Goal: Task Accomplishment & Management: Manage account settings

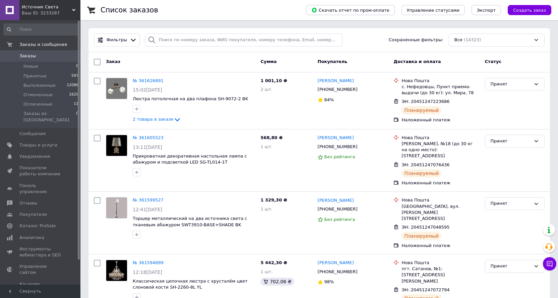
click at [32, 57] on span "Заказы" at bounding box center [27, 56] width 16 height 6
click at [173, 121] on icon at bounding box center [177, 120] width 8 height 8
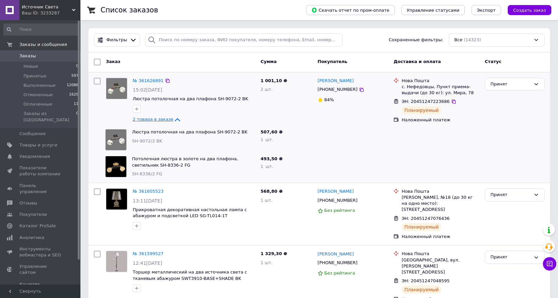
click at [173, 121] on icon at bounding box center [177, 120] width 8 height 8
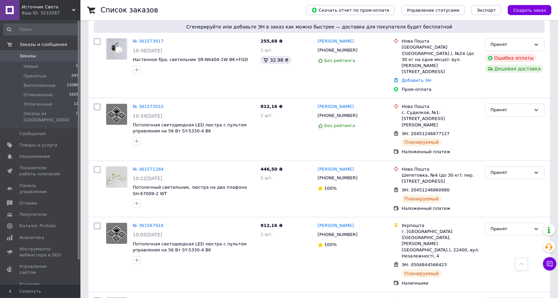
scroll to position [402, 0]
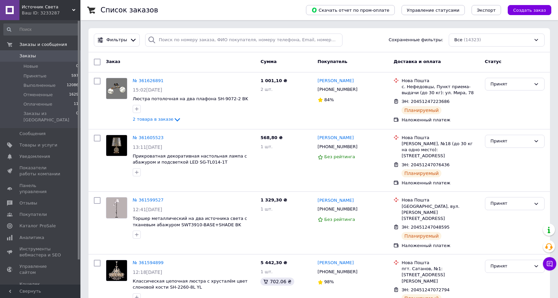
click at [30, 55] on span "Заказы" at bounding box center [27, 56] width 16 height 6
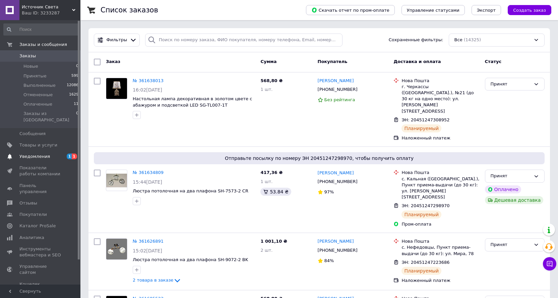
click at [70, 154] on span "1" at bounding box center [69, 157] width 5 height 6
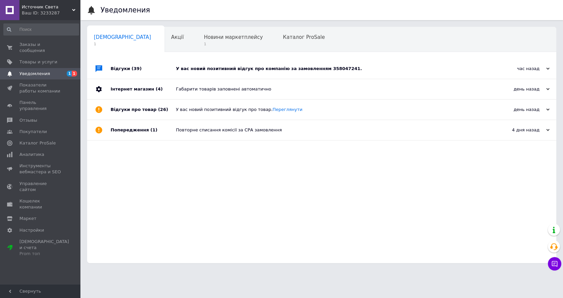
click at [333, 70] on div "У вас новий позитивний відгук про компанію за замовленням 358047241." at bounding box center [329, 69] width 307 height 6
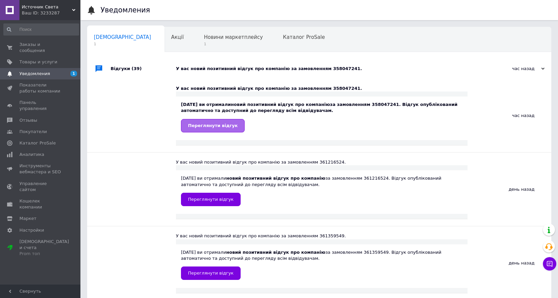
click at [228, 129] on link "Переглянути відгук" at bounding box center [213, 125] width 64 height 13
click at [33, 46] on span "Заказы и сообщения" at bounding box center [40, 48] width 43 height 12
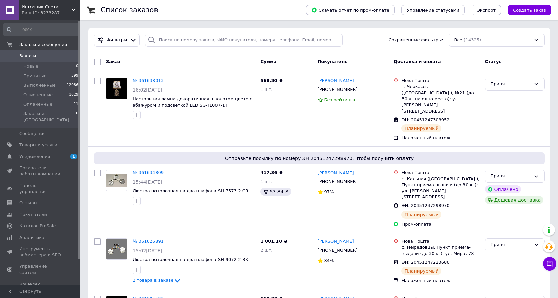
click at [35, 54] on span "Заказы" at bounding box center [40, 56] width 43 height 6
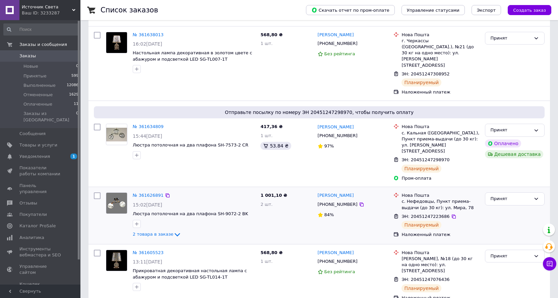
scroll to position [67, 0]
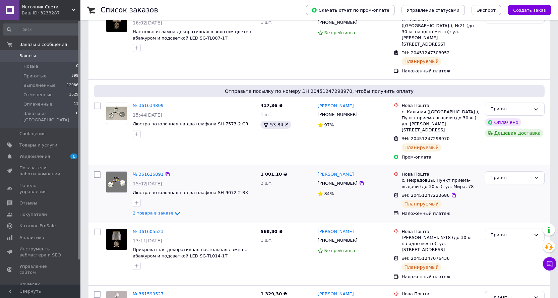
click at [173, 210] on icon at bounding box center [177, 214] width 8 height 8
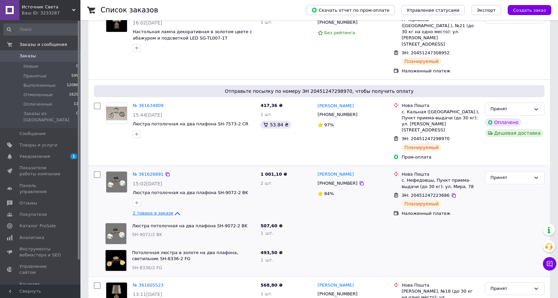
click at [173, 210] on icon at bounding box center [177, 214] width 8 height 8
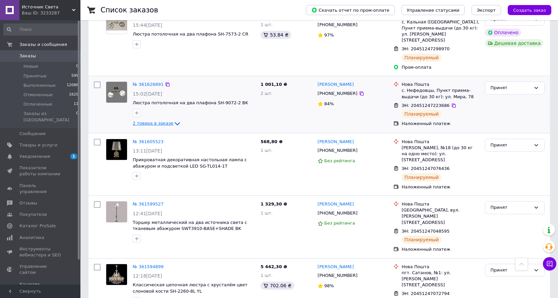
scroll to position [0, 0]
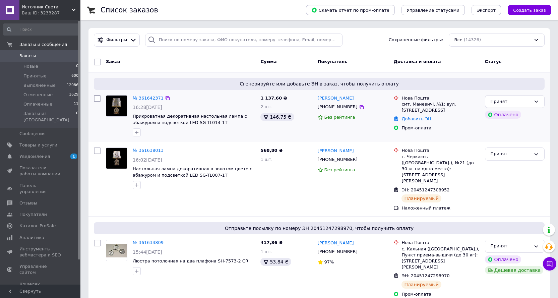
click at [148, 97] on link "№ 361642371" at bounding box center [148, 98] width 31 height 5
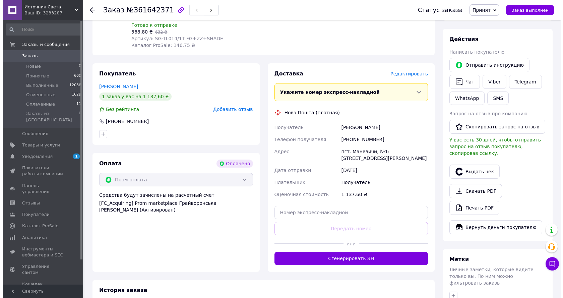
scroll to position [268, 0]
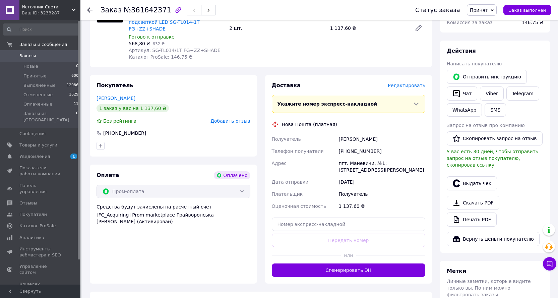
click at [406, 83] on span "Редактировать" at bounding box center [407, 85] width 38 height 5
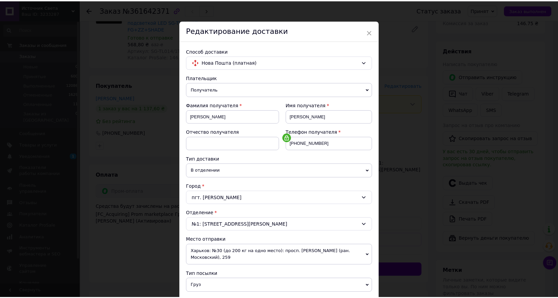
scroll to position [0, 0]
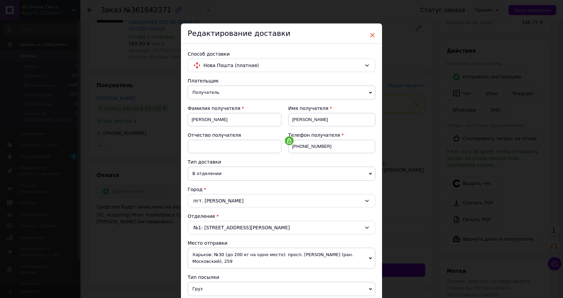
click at [371, 34] on span "×" at bounding box center [372, 35] width 6 height 11
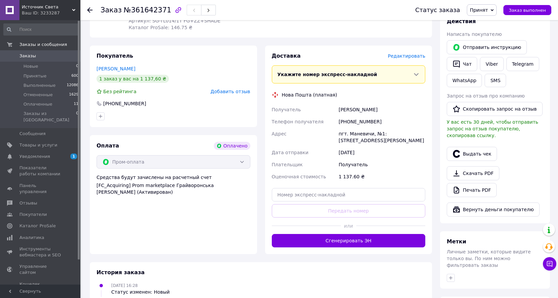
scroll to position [302, 0]
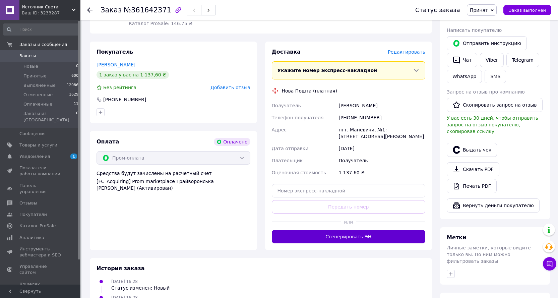
click at [347, 230] on button "Сгенерировать ЭН" at bounding box center [349, 236] width 154 height 13
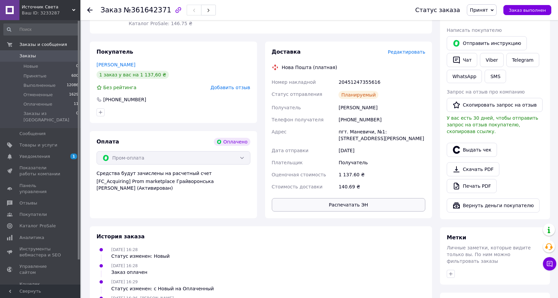
click at [352, 198] on button "Распечатать ЭН" at bounding box center [349, 204] width 154 height 13
click at [29, 54] on span "Заказы" at bounding box center [27, 56] width 16 height 6
